Goal: Task Accomplishment & Management: Use online tool/utility

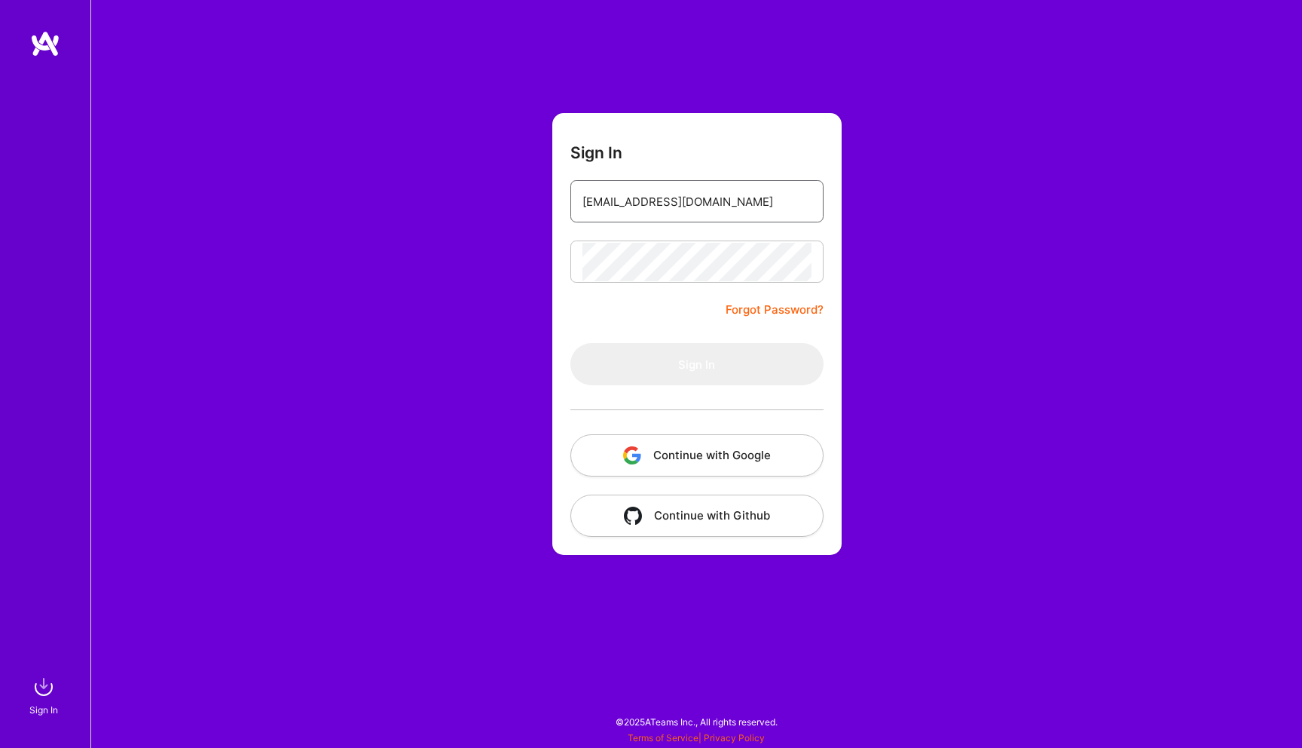
click at [751, 206] on input "[EMAIL_ADDRESS][DOMAIN_NAME]" at bounding box center [697, 201] width 229 height 38
type input "[EMAIL_ADDRESS][DOMAIN_NAME]"
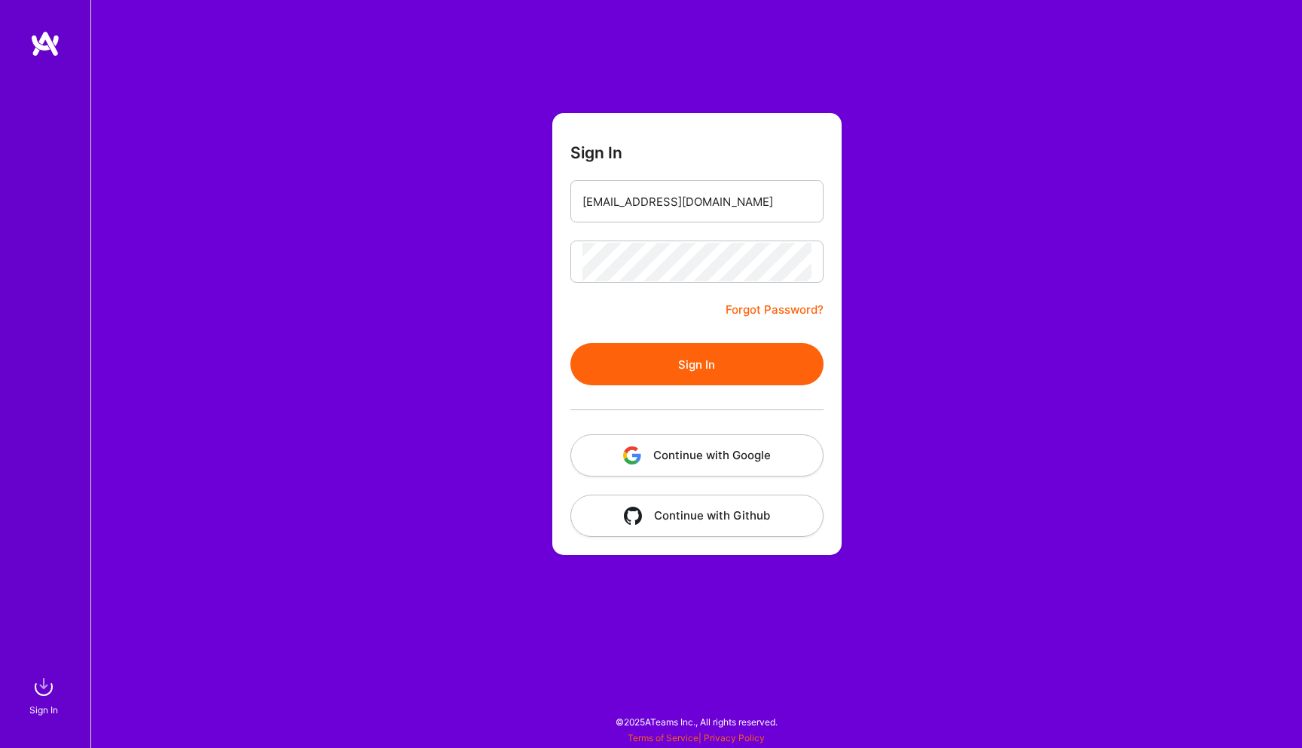
click at [696, 381] on button "Sign In" at bounding box center [697, 364] width 253 height 42
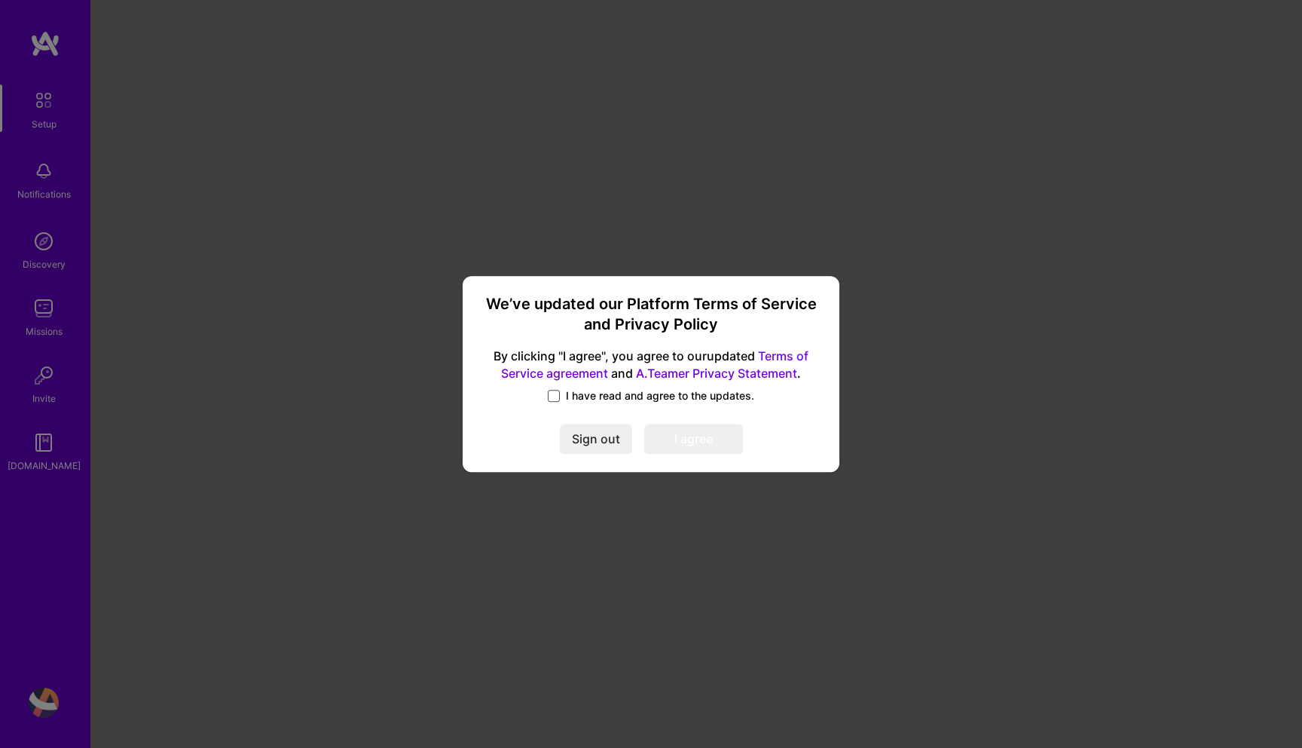
click at [549, 395] on span at bounding box center [554, 396] width 12 height 12
click at [0, 0] on input "I have read and agree to the updates." at bounding box center [0, 0] width 0 height 0
click at [704, 448] on button "I agree" at bounding box center [693, 439] width 99 height 30
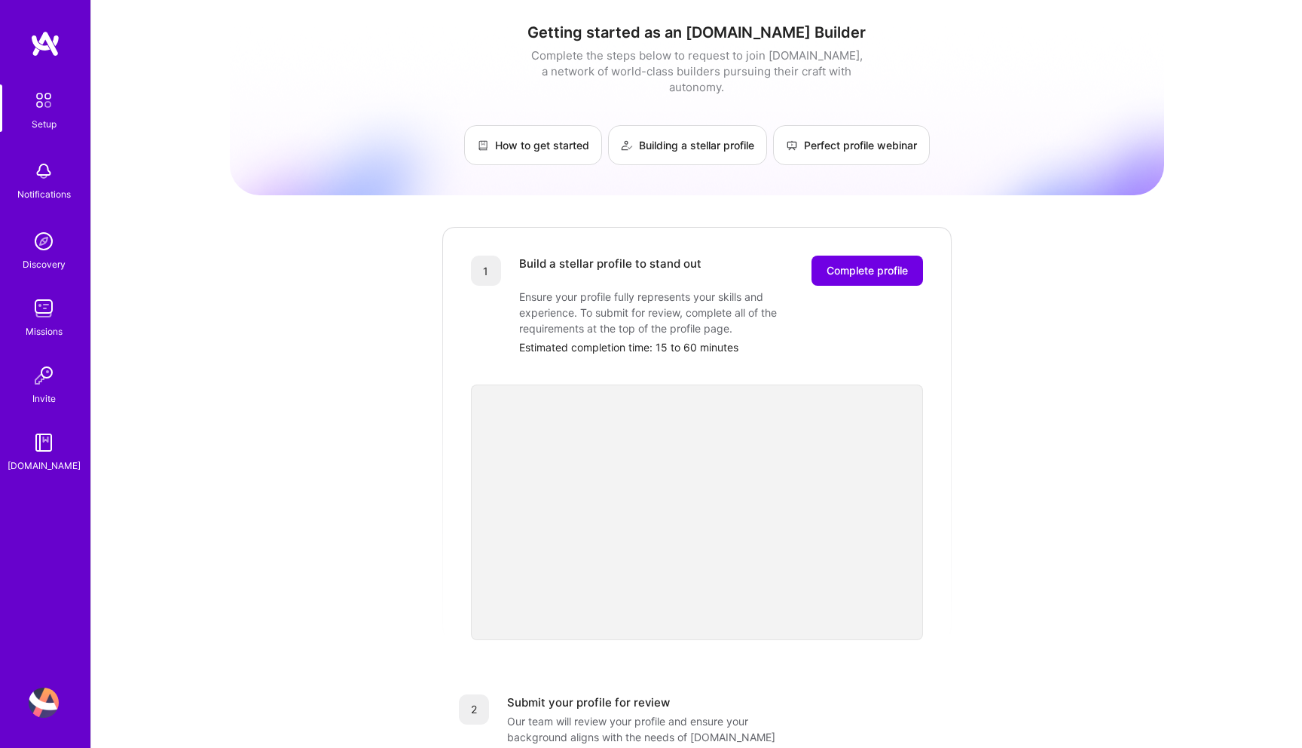
click at [40, 317] on img at bounding box center [44, 308] width 30 height 30
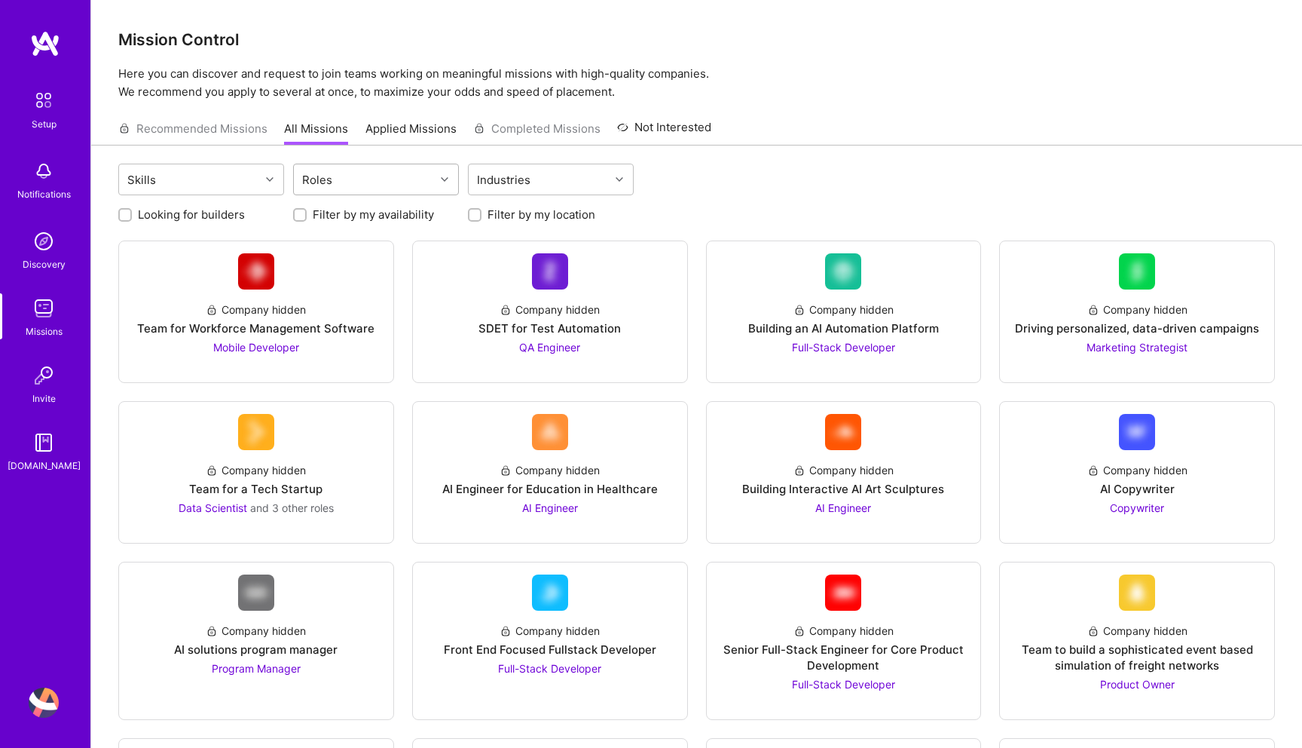
click at [333, 182] on div "Roles" at bounding box center [317, 180] width 38 height 22
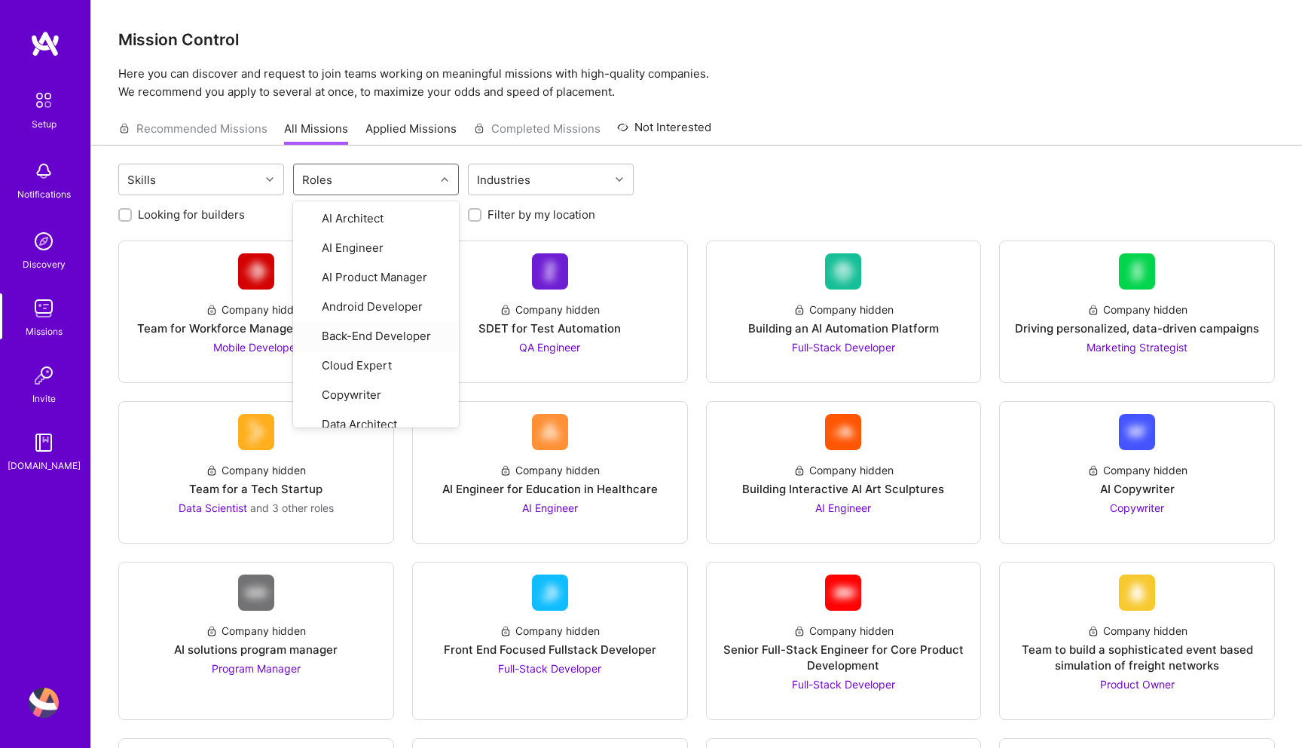
click at [770, 186] on div "Skills option Back-End Developer focused, 5 of 28. 28 results available. Use Up…" at bounding box center [696, 181] width 1157 height 35
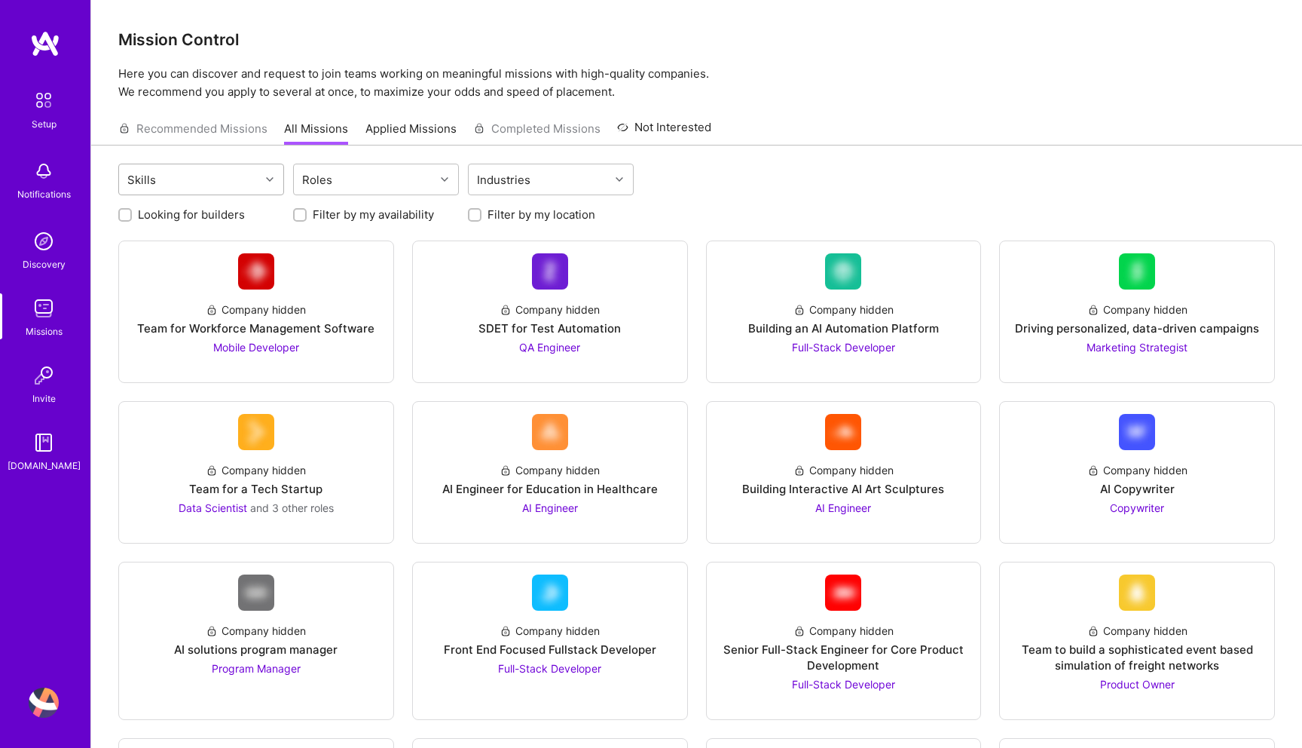
click at [212, 186] on div "Skills" at bounding box center [189, 179] width 141 height 30
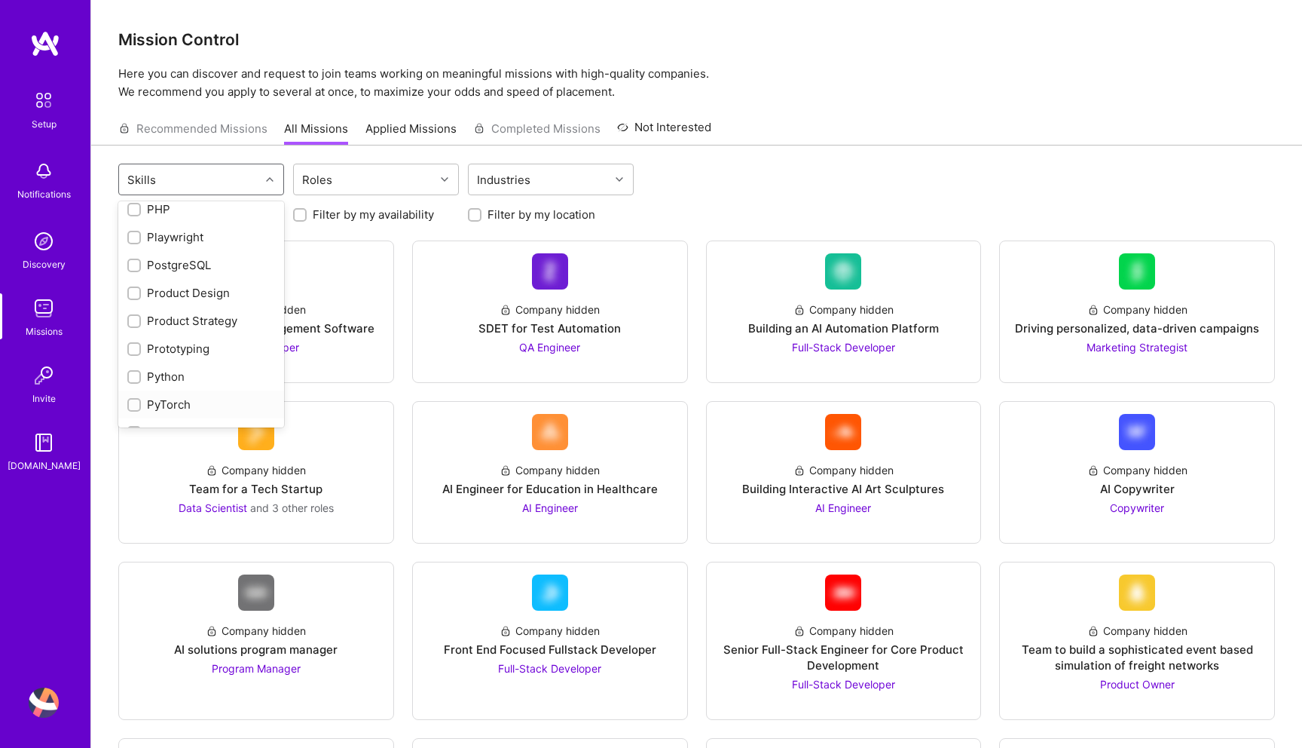
scroll to position [1114, 0]
click at [139, 292] on input "checkbox" at bounding box center [135, 292] width 11 height 11
checkbox input "true"
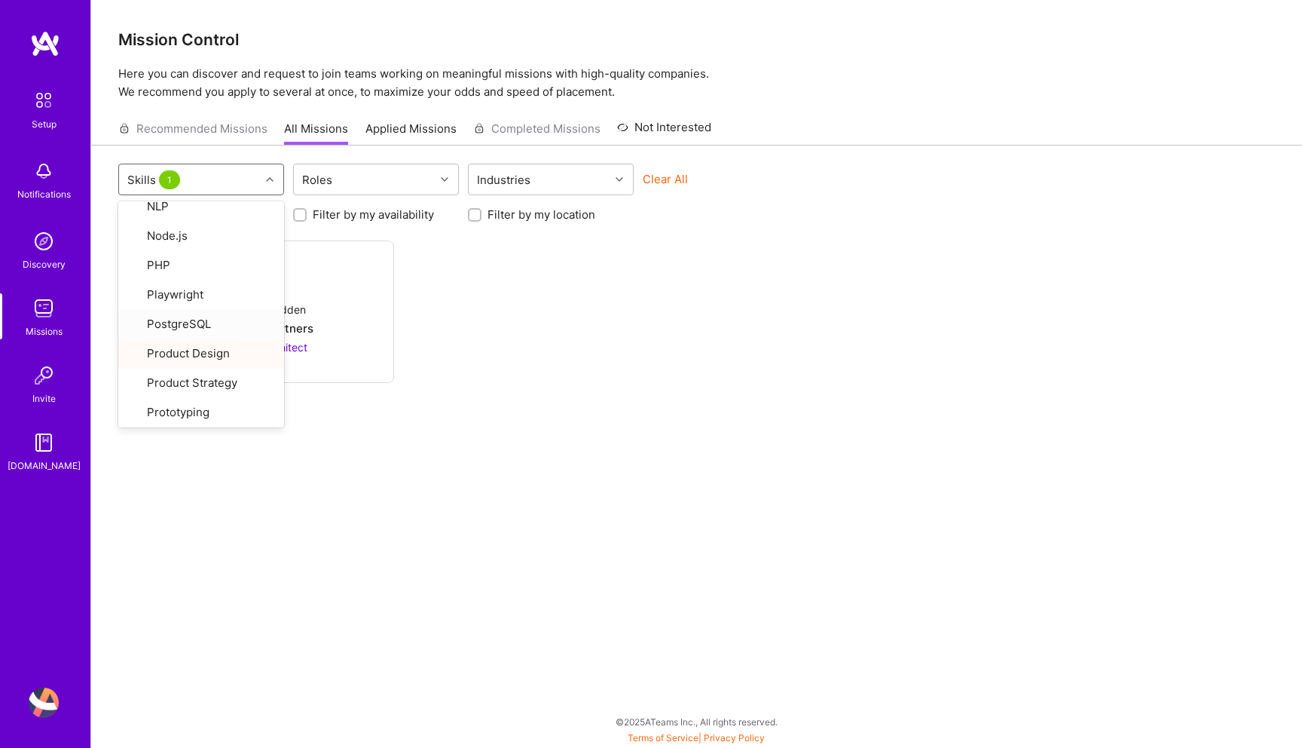
click at [840, 119] on div "Recommended Missions All Missions Applied Missions Completed Missions Not Inter…" at bounding box center [696, 128] width 1157 height 32
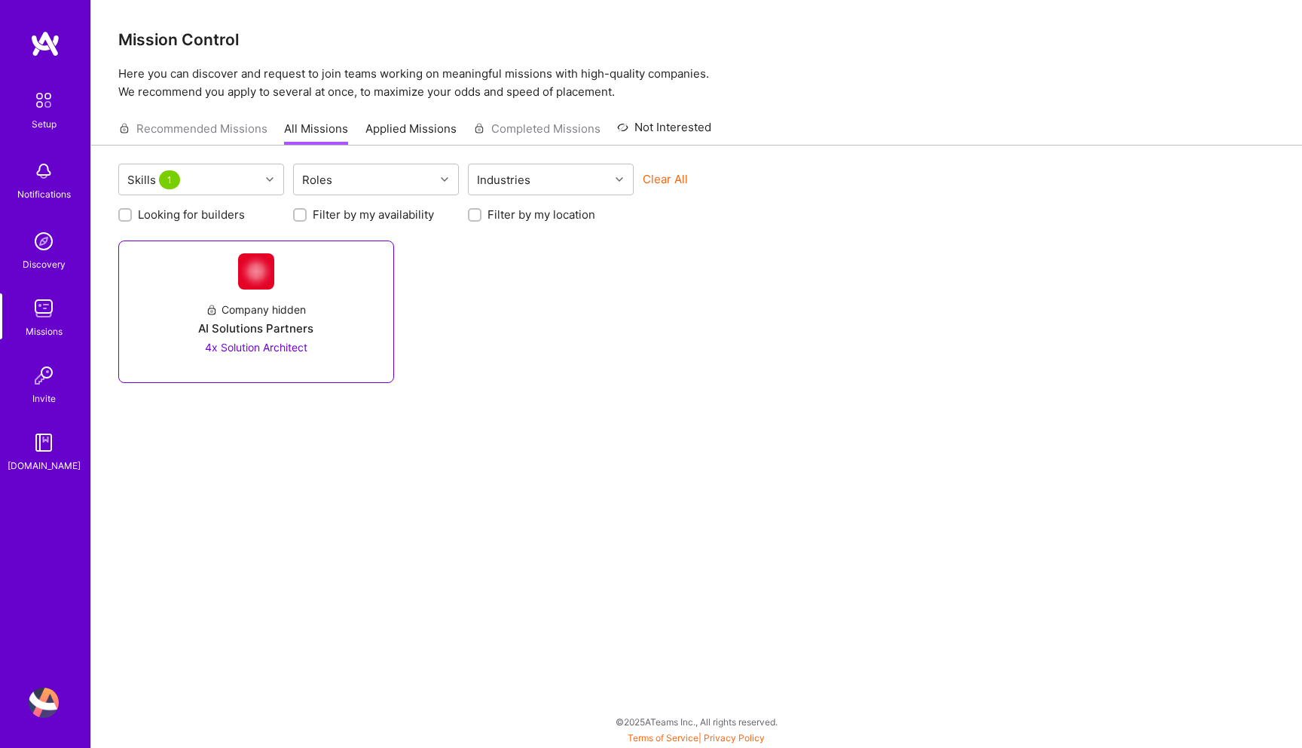
click at [280, 311] on div "Company hidden" at bounding box center [256, 310] width 100 height 16
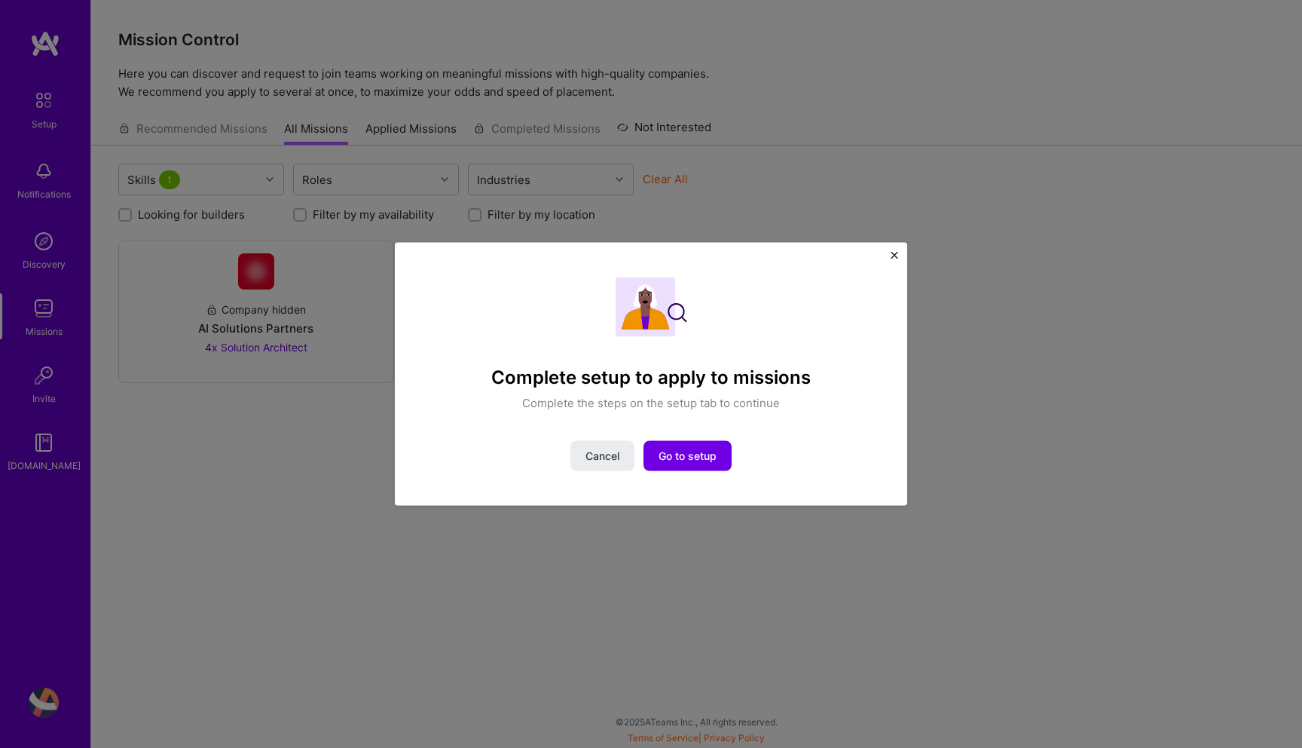
click at [892, 253] on img "Close" at bounding box center [895, 256] width 8 height 8
